Goal: Information Seeking & Learning: Learn about a topic

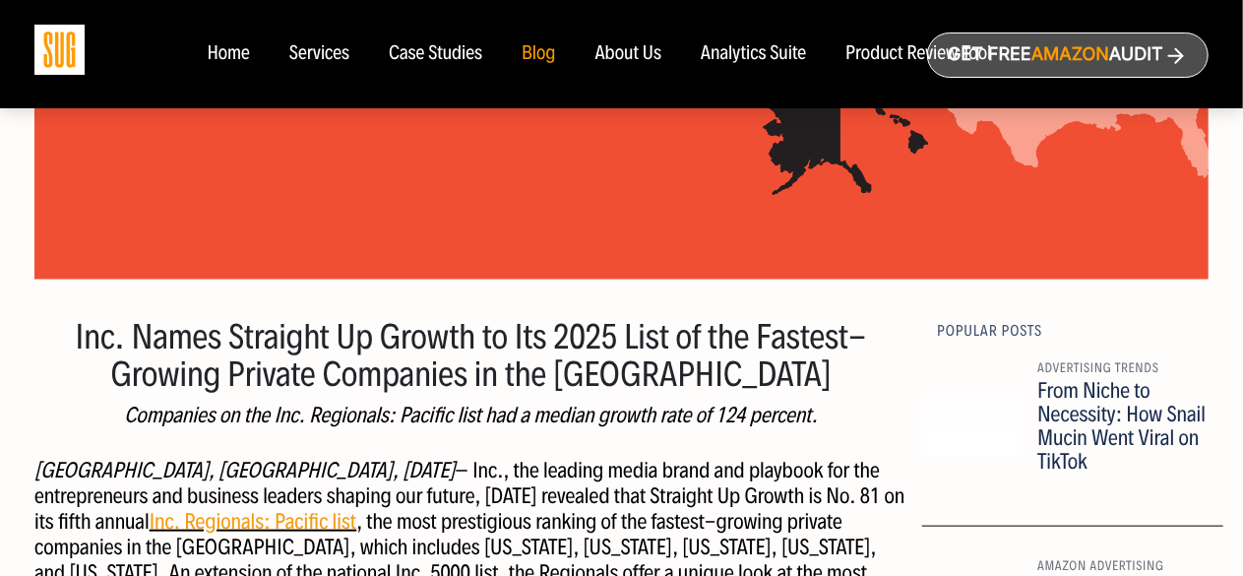
scroll to position [1083, 0]
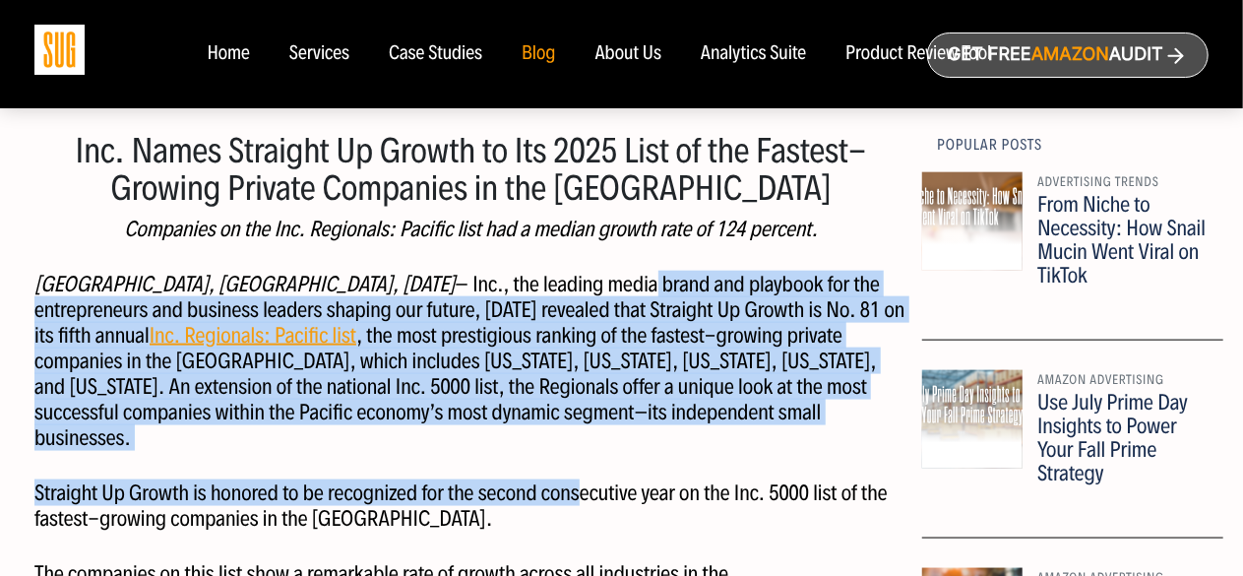
drag, startPoint x: 457, startPoint y: 287, endPoint x: 579, endPoint y: 428, distance: 186.3
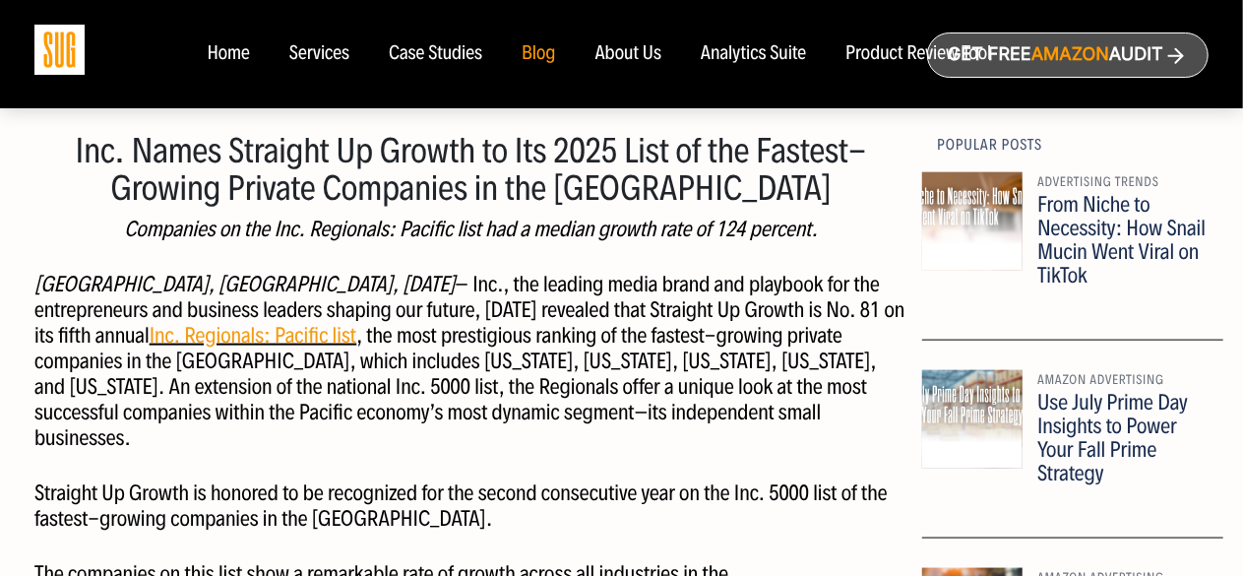
scroll to position [1280, 0]
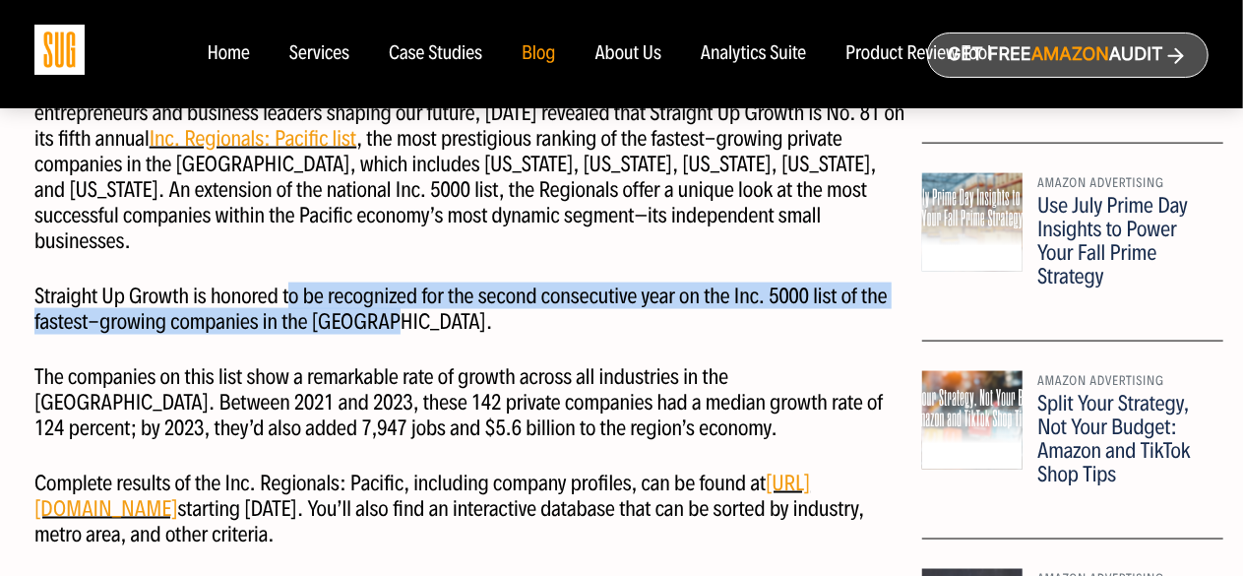
drag, startPoint x: 292, startPoint y: 263, endPoint x: 417, endPoint y: 298, distance: 129.9
click at [417, 298] on p "Straight Up Growth is honored to be recognized for the second consecutive year …" at bounding box center [470, 308] width 873 height 51
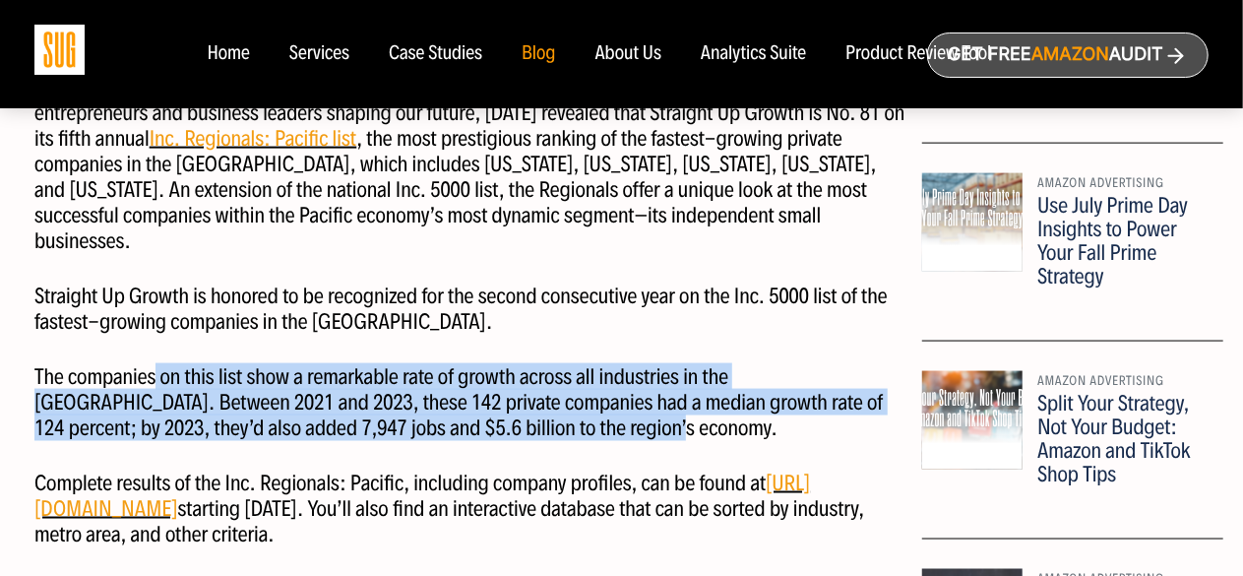
drag, startPoint x: 154, startPoint y: 331, endPoint x: 641, endPoint y: 392, distance: 491.0
click at [641, 391] on p "The companies on this list show a remarkable rate of growth across all industri…" at bounding box center [470, 402] width 873 height 77
drag, startPoint x: 213, startPoint y: 353, endPoint x: 565, endPoint y: 407, distance: 356.5
click at [565, 407] on p "The companies on this list show a remarkable rate of growth across all industri…" at bounding box center [470, 402] width 873 height 77
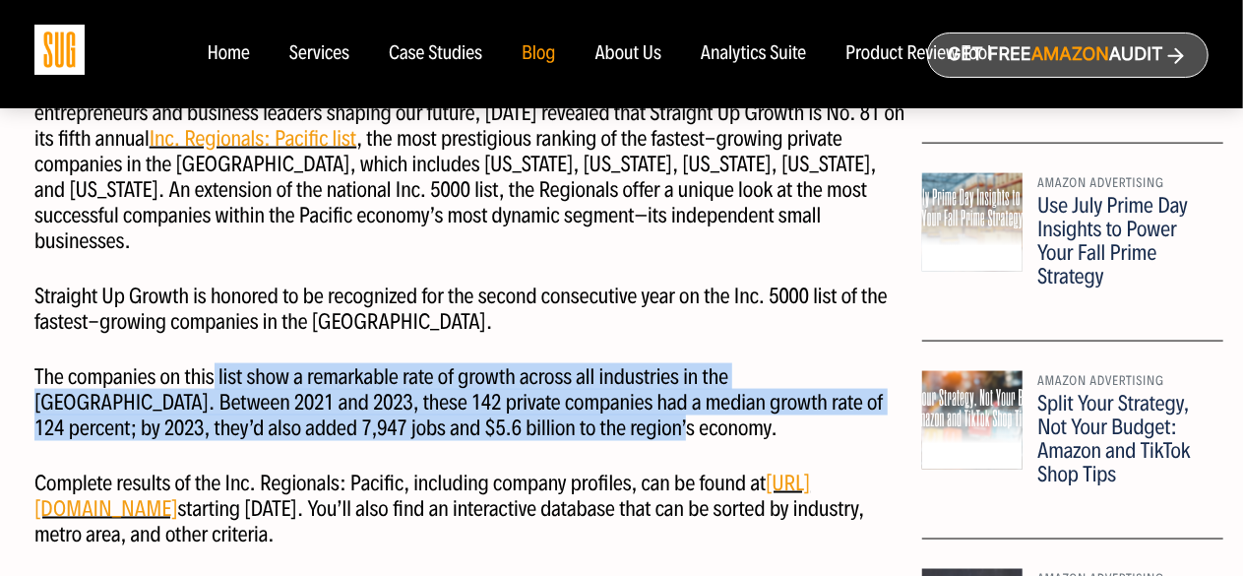
click at [565, 408] on p "The companies on this list show a remarkable rate of growth across all industri…" at bounding box center [470, 402] width 873 height 77
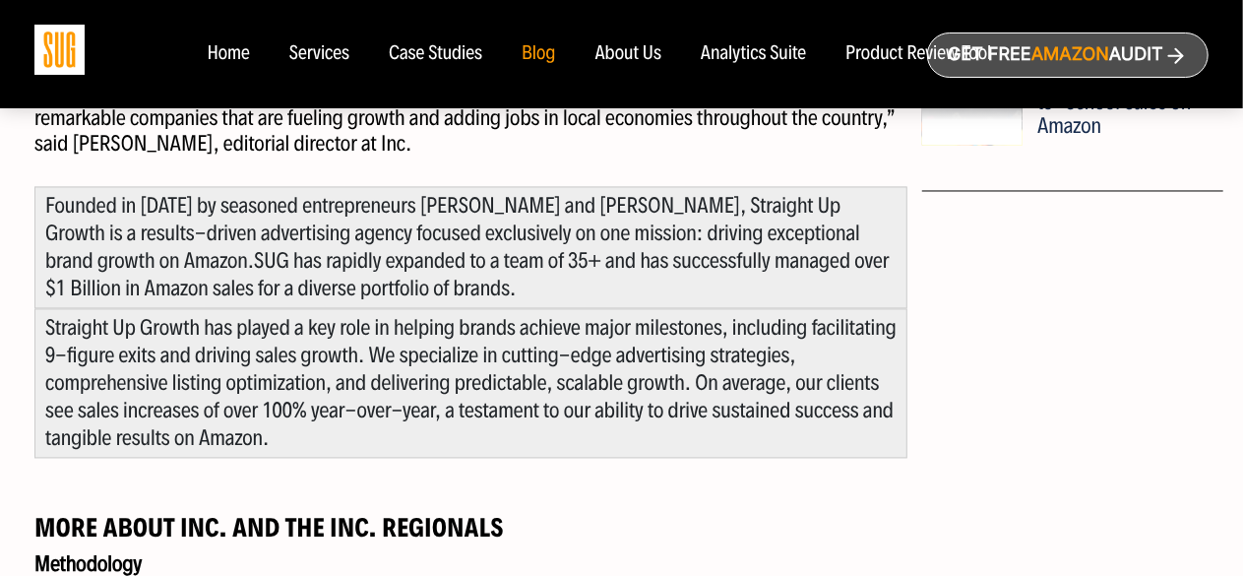
scroll to position [1772, 0]
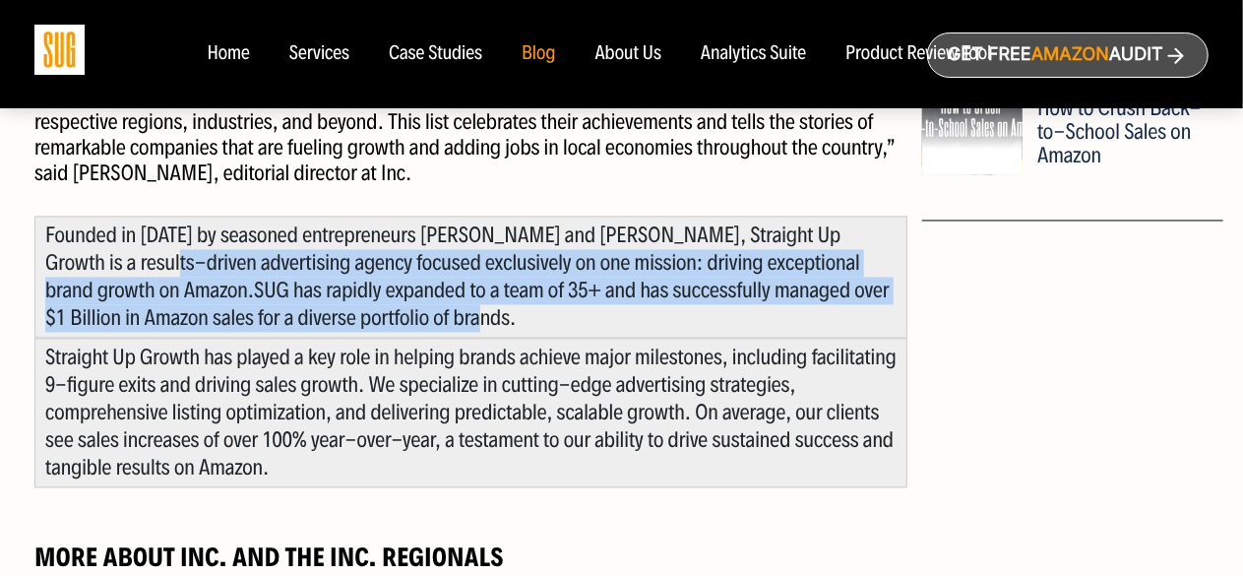
drag, startPoint x: 142, startPoint y: 230, endPoint x: 602, endPoint y: 295, distance: 465.2
click at [602, 295] on div "Founded in [DATE] by seasoned entrepreneurs [PERSON_NAME] and [PERSON_NAME], St…" at bounding box center [470, 278] width 873 height 122
drag, startPoint x: 355, startPoint y: 229, endPoint x: 532, endPoint y: 295, distance: 188.1
click at [532, 295] on div "Founded in [DATE] by seasoned entrepreneurs [PERSON_NAME] and [PERSON_NAME], St…" at bounding box center [470, 278] width 873 height 122
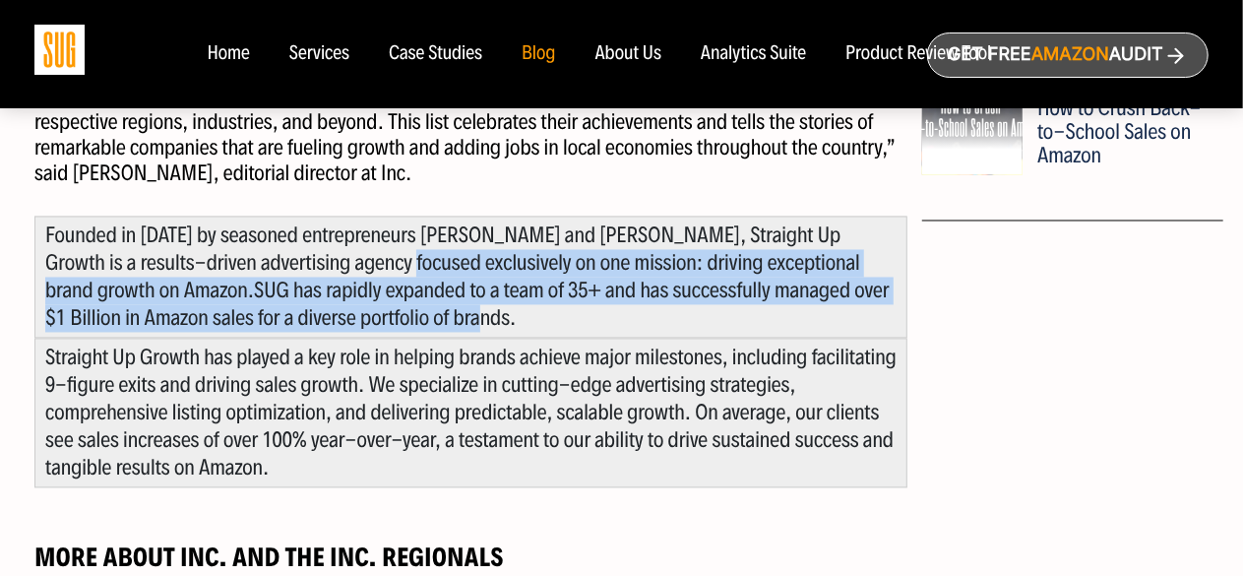
click at [532, 295] on div "Founded in [DATE] by seasoned entrepreneurs [PERSON_NAME] and [PERSON_NAME], St…" at bounding box center [470, 278] width 873 height 122
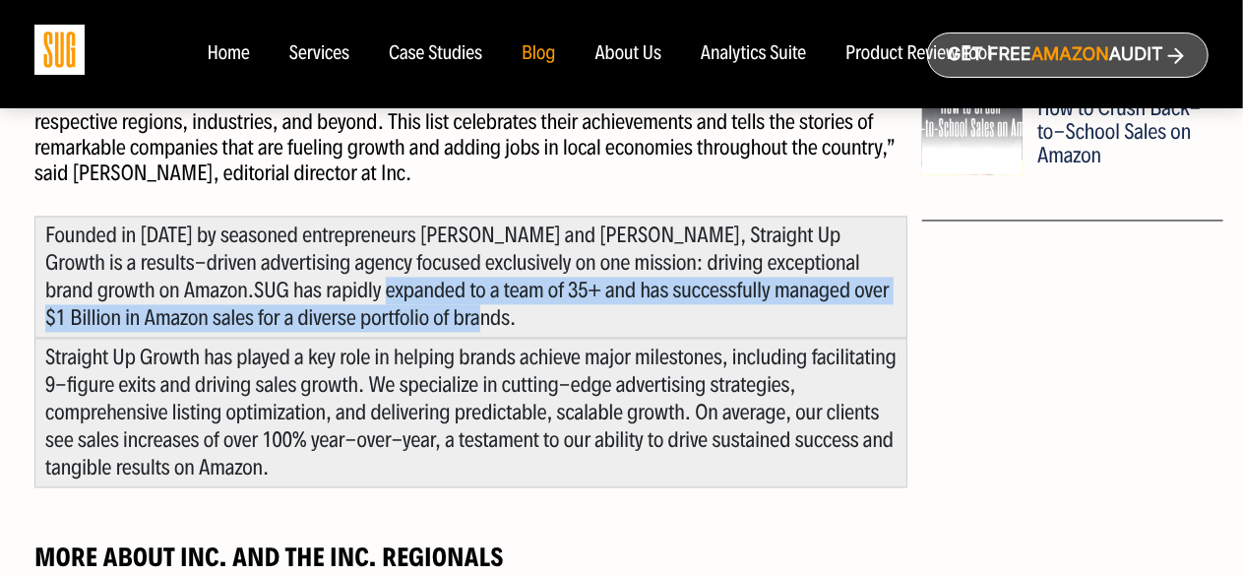
drag, startPoint x: 309, startPoint y: 253, endPoint x: 508, endPoint y: 306, distance: 205.8
click at [508, 306] on div "Founded in [DATE] by seasoned entrepreneurs [PERSON_NAME] and [PERSON_NAME], St…" at bounding box center [470, 278] width 873 height 122
drag, startPoint x: 469, startPoint y: 263, endPoint x: 494, endPoint y: 292, distance: 38.4
click at [494, 292] on div "Founded in [DATE] by seasoned entrepreneurs [PERSON_NAME] and [PERSON_NAME], St…" at bounding box center [470, 278] width 873 height 122
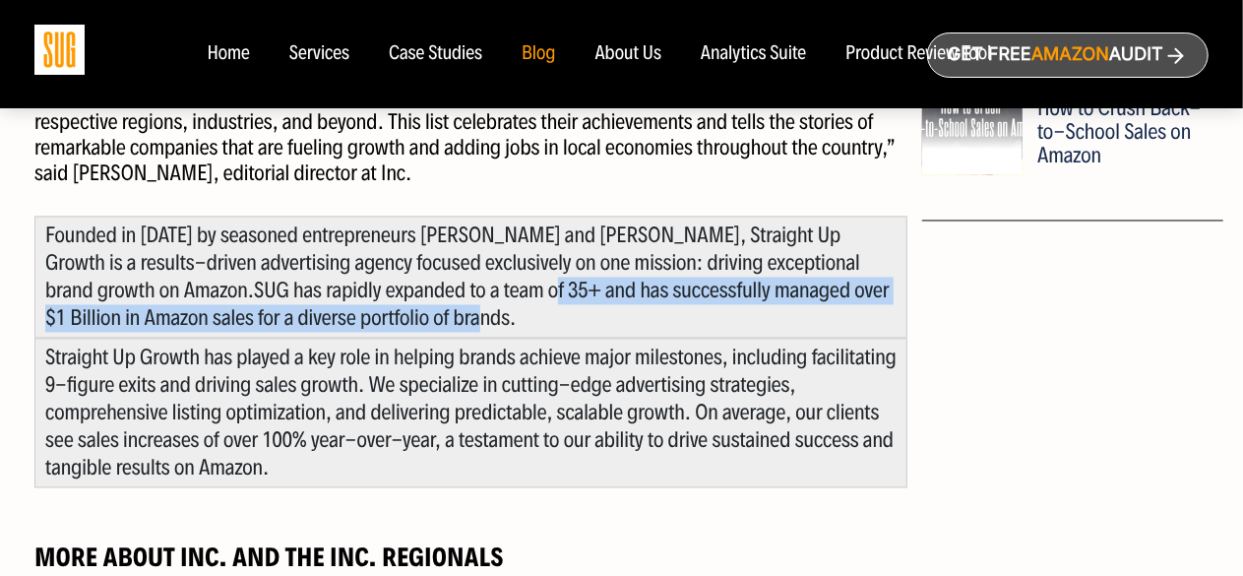
click at [494, 292] on div "Founded in [DATE] by seasoned entrepreneurs [PERSON_NAME] and [PERSON_NAME], St…" at bounding box center [470, 278] width 873 height 122
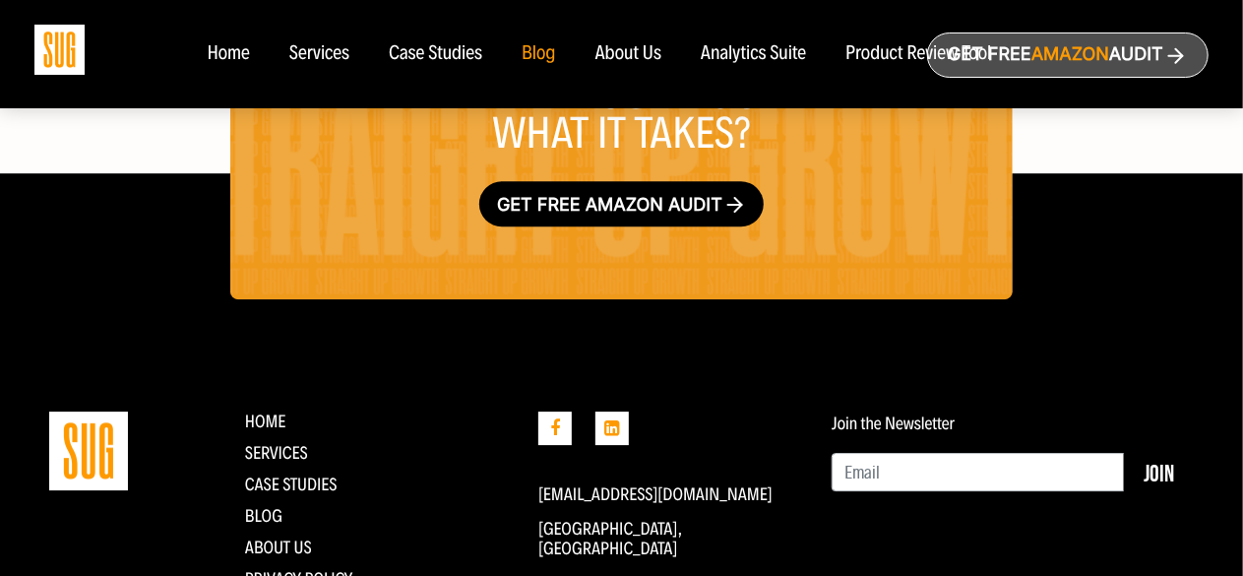
scroll to position [2949, 0]
